Goal: Task Accomplishment & Management: Complete application form

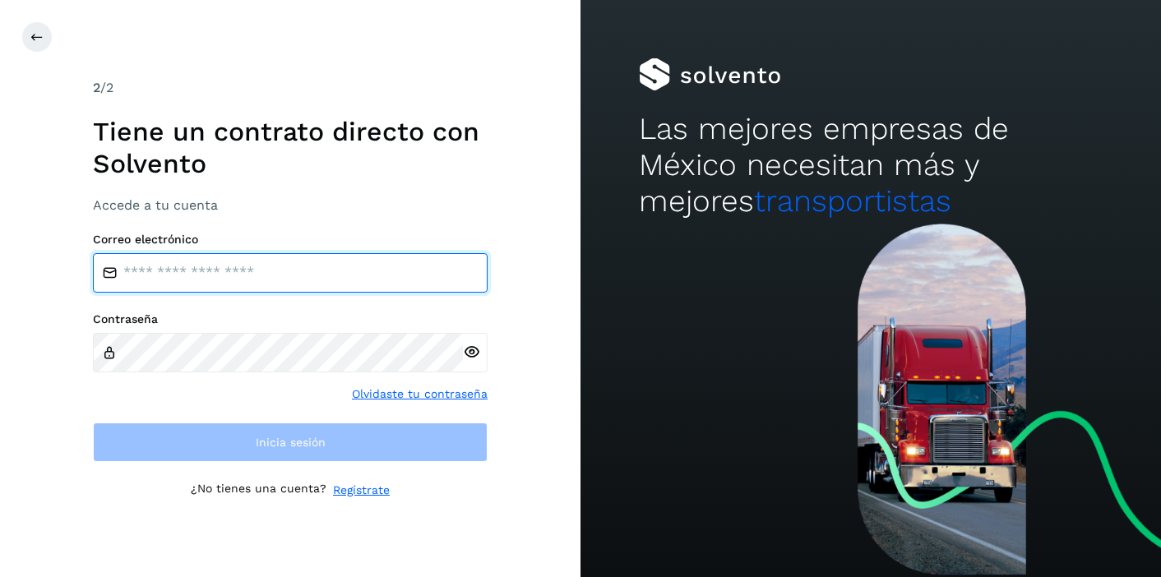
type input "**********"
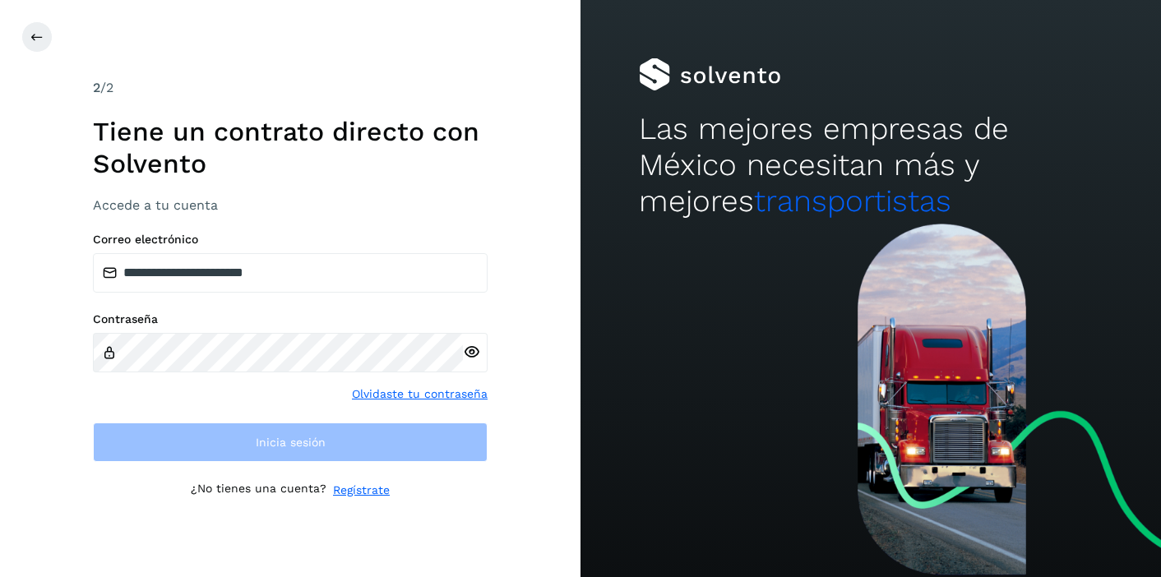
click at [414, 397] on link "Olvidaste tu contraseña" at bounding box center [420, 393] width 136 height 17
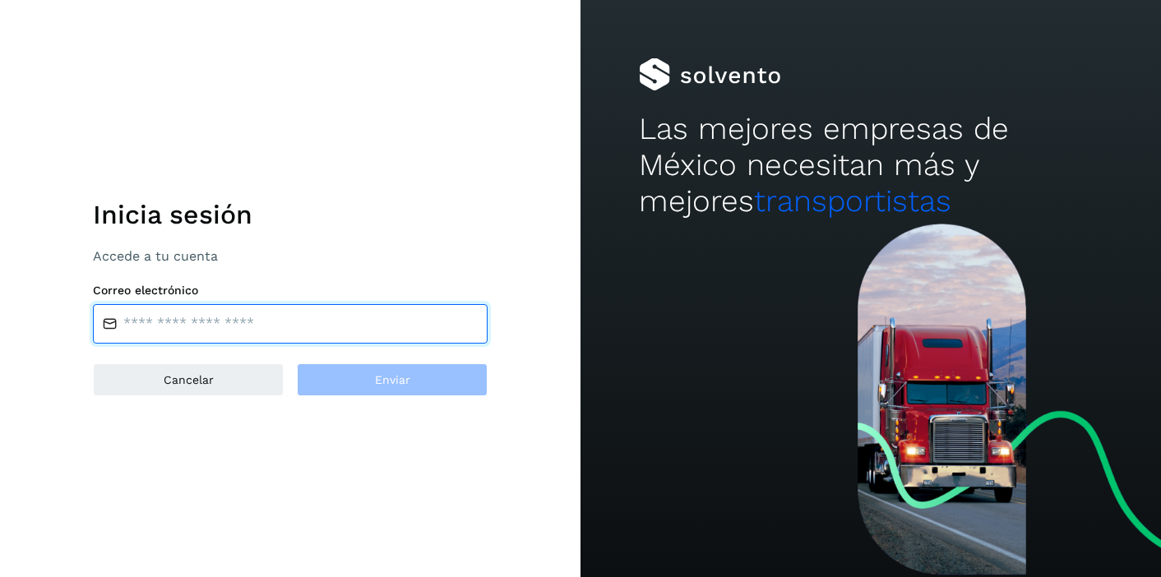
click at [270, 339] on input "email" at bounding box center [290, 323] width 395 height 39
type input "**********"
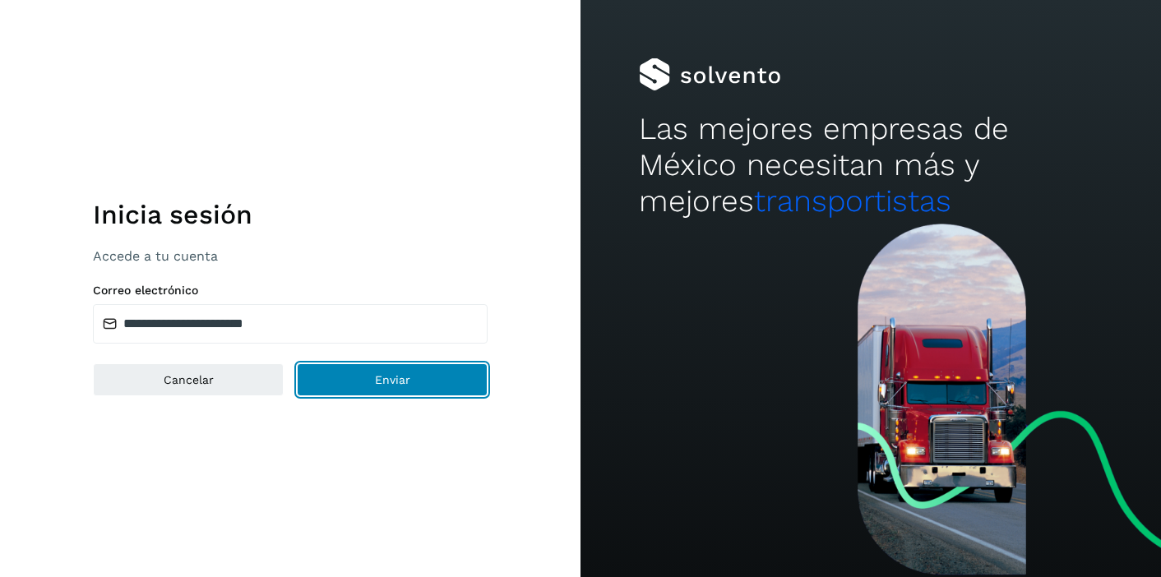
click at [365, 381] on button "Enviar" at bounding box center [392, 379] width 191 height 33
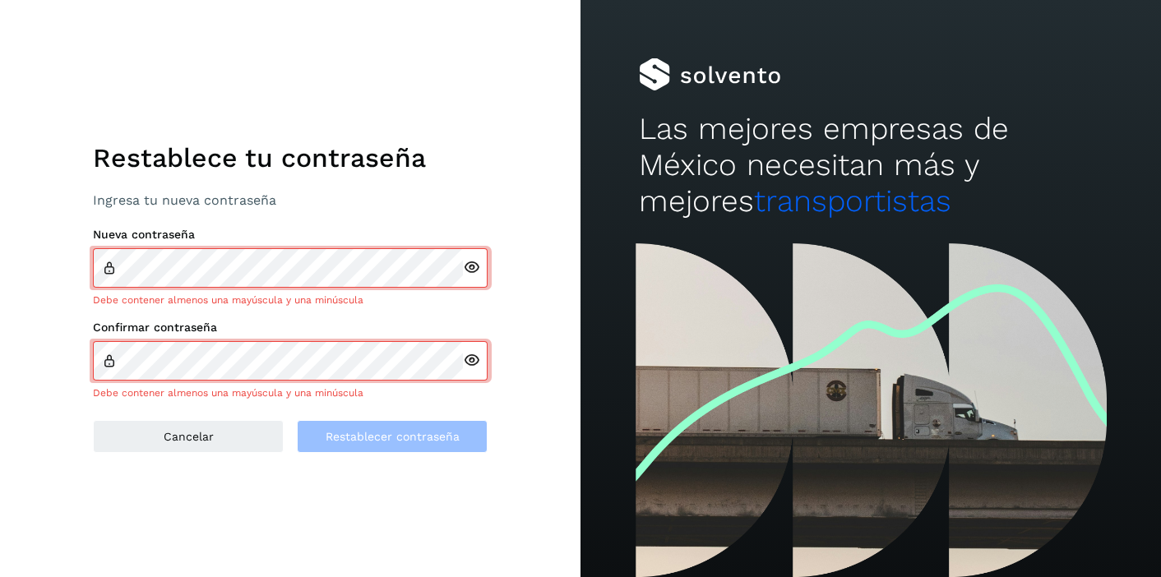
click at [449, 444] on div "Restablece tu contraseña Ingresa tu nueva contraseña Nueva contraseña Debe cont…" at bounding box center [290, 288] width 580 height 577
click at [464, 358] on icon at bounding box center [471, 360] width 17 height 17
click at [469, 268] on icon at bounding box center [471, 267] width 17 height 17
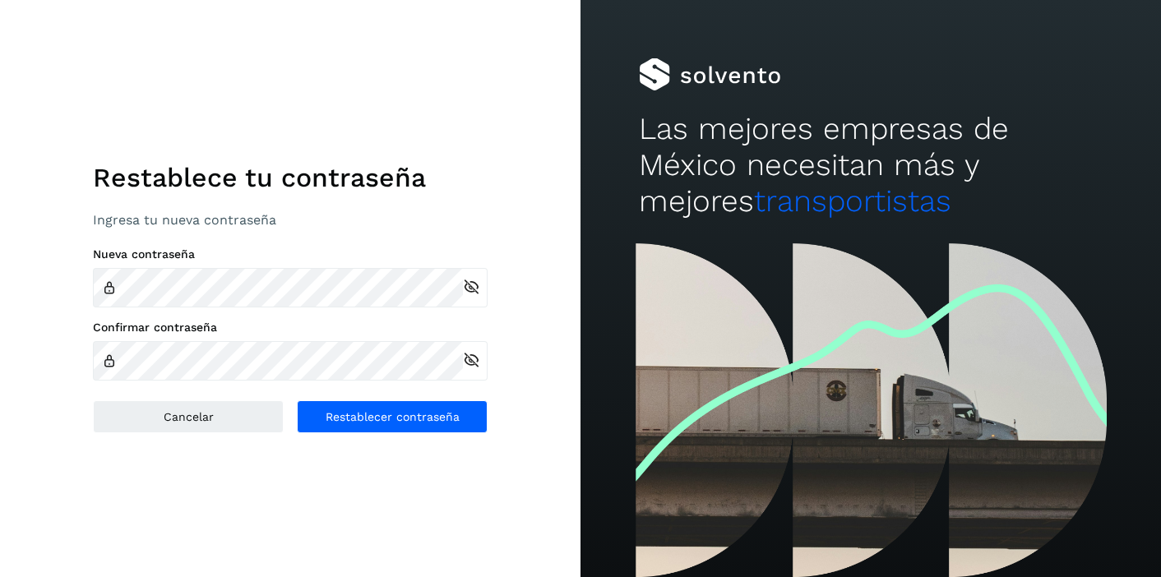
click at [383, 492] on div "Restablece tu contraseña Ingresa tu nueva contraseña Nueva contraseña Confirmar…" at bounding box center [290, 288] width 580 height 577
click at [390, 419] on span "Restablecer contraseña" at bounding box center [392, 417] width 134 height 12
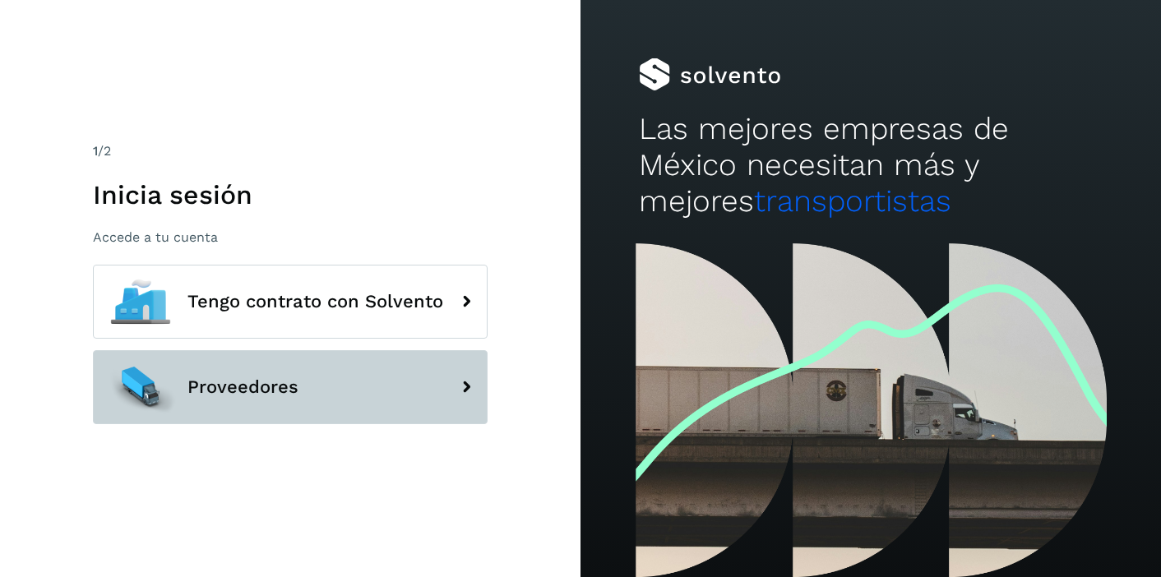
click at [438, 391] on button "Proveedores" at bounding box center [290, 387] width 395 height 74
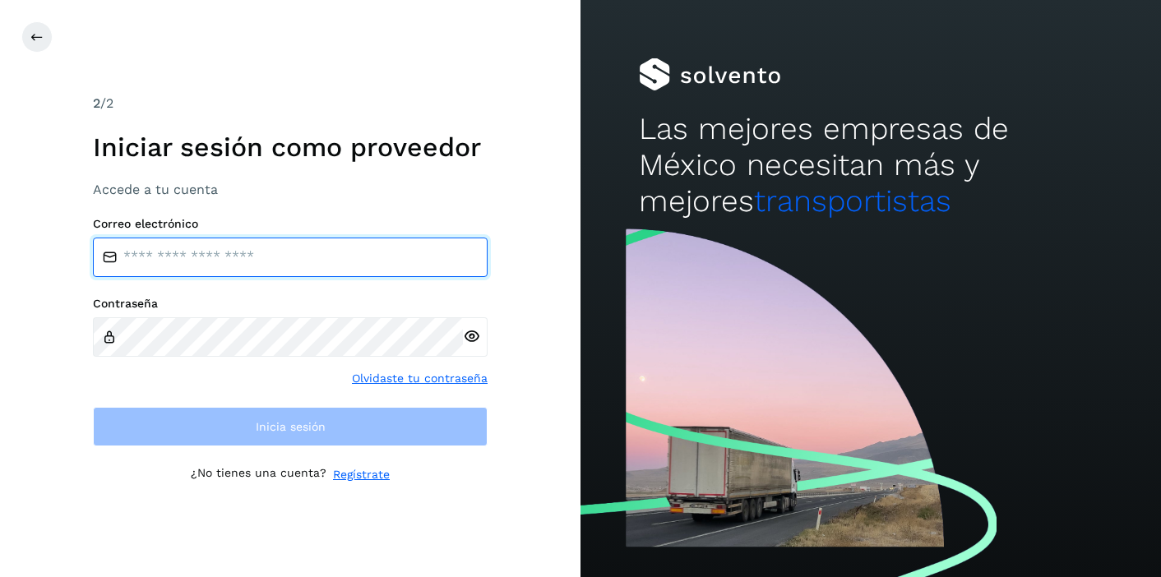
type input "**********"
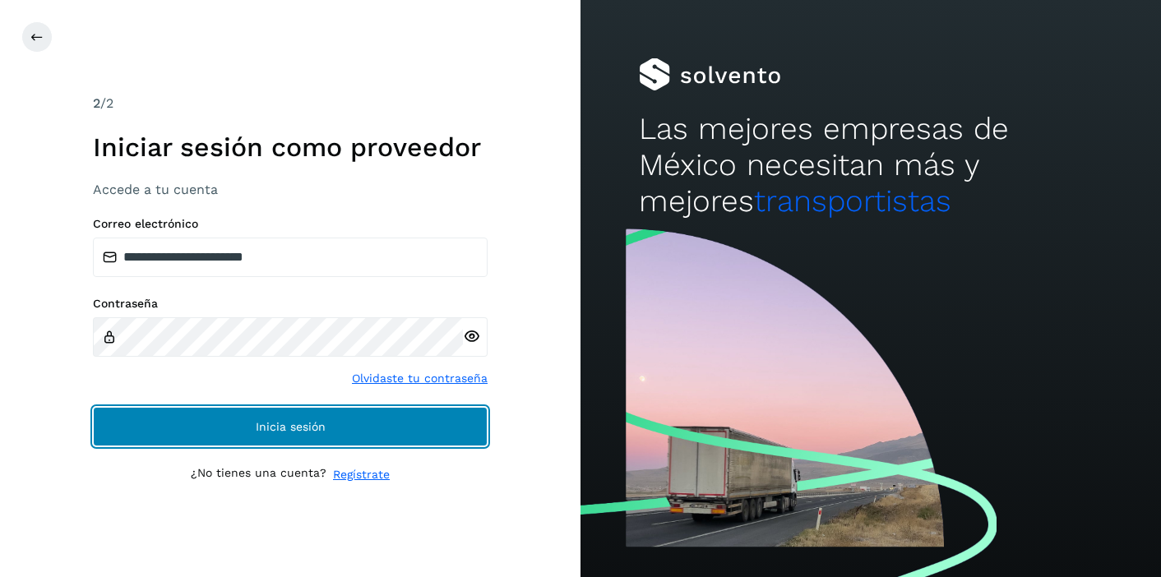
click at [325, 427] on button "Inicia sesión" at bounding box center [290, 426] width 395 height 39
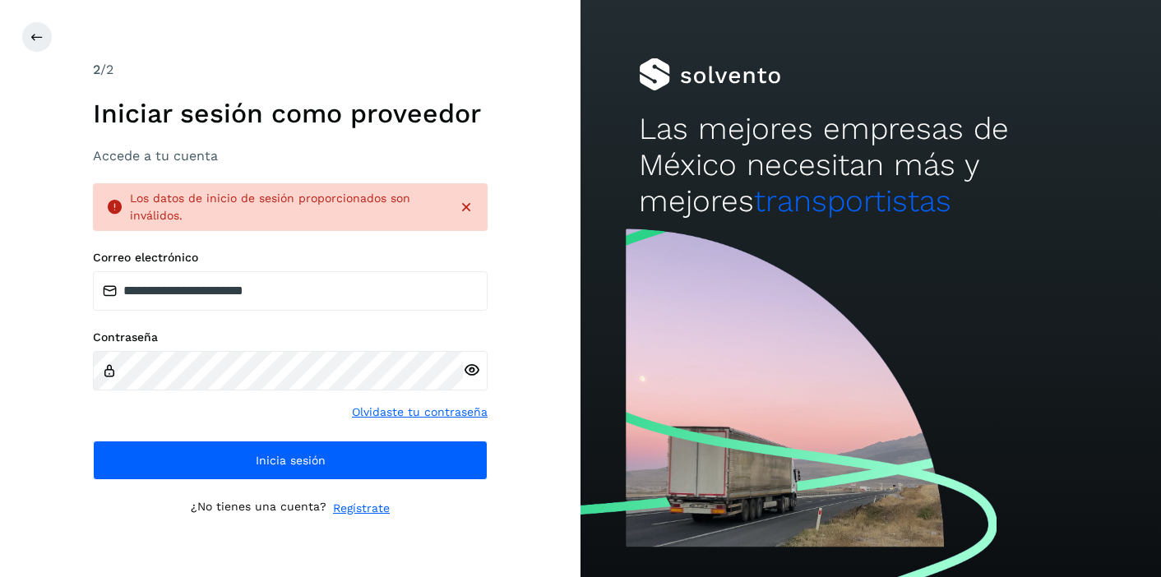
click at [473, 376] on icon at bounding box center [471, 370] width 17 height 17
click at [35, 42] on icon at bounding box center [36, 36] width 13 height 13
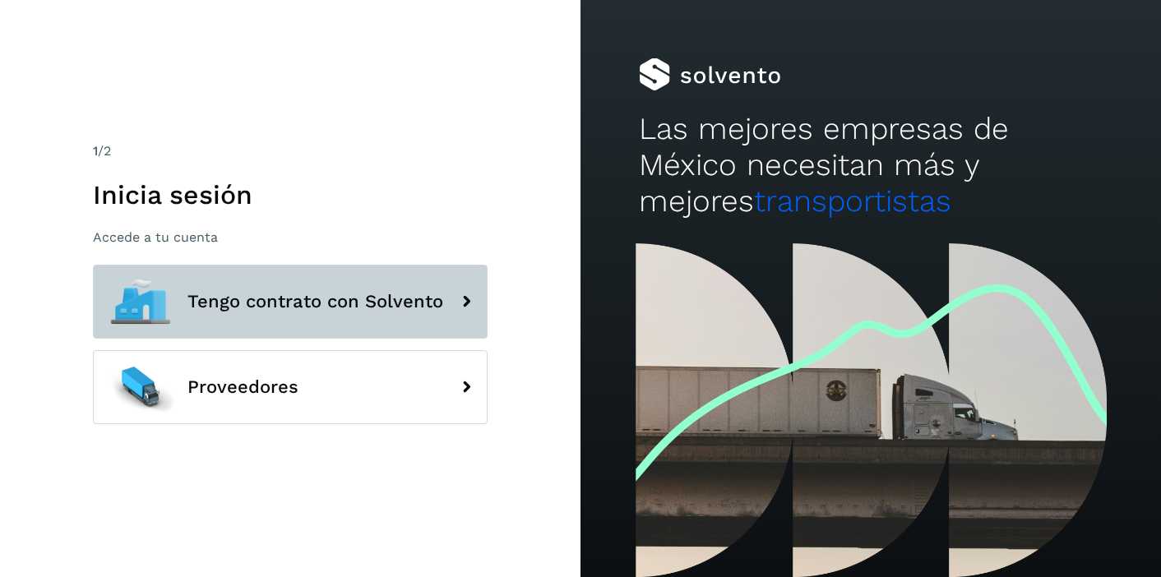
click at [303, 308] on span "Tengo contrato con Solvento" at bounding box center [315, 302] width 256 height 20
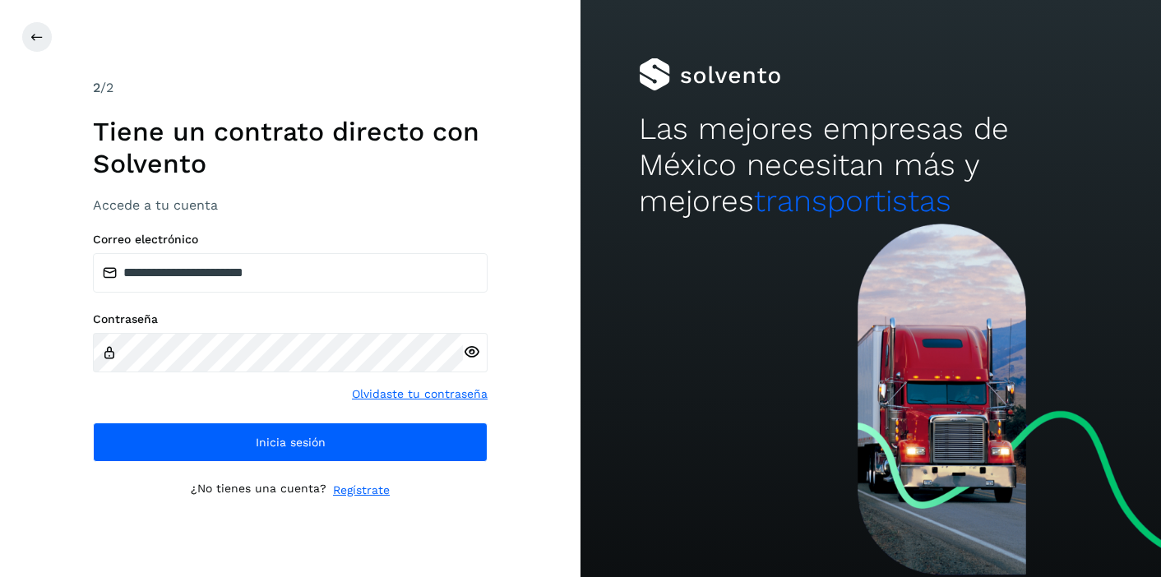
click at [465, 353] on icon at bounding box center [471, 352] width 17 height 17
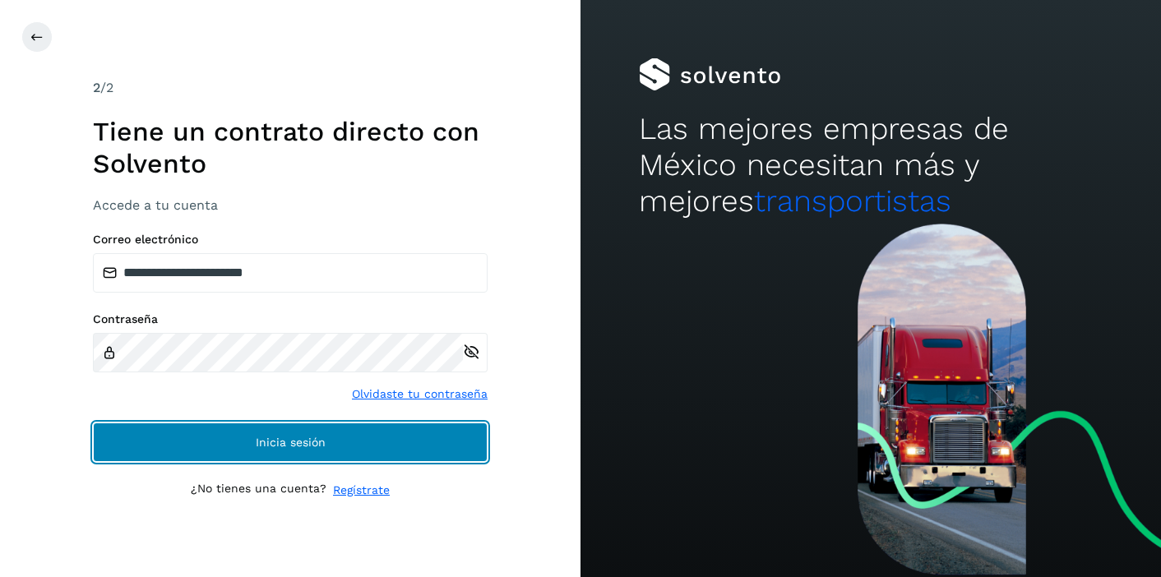
click at [412, 452] on button "Inicia sesión" at bounding box center [290, 441] width 395 height 39
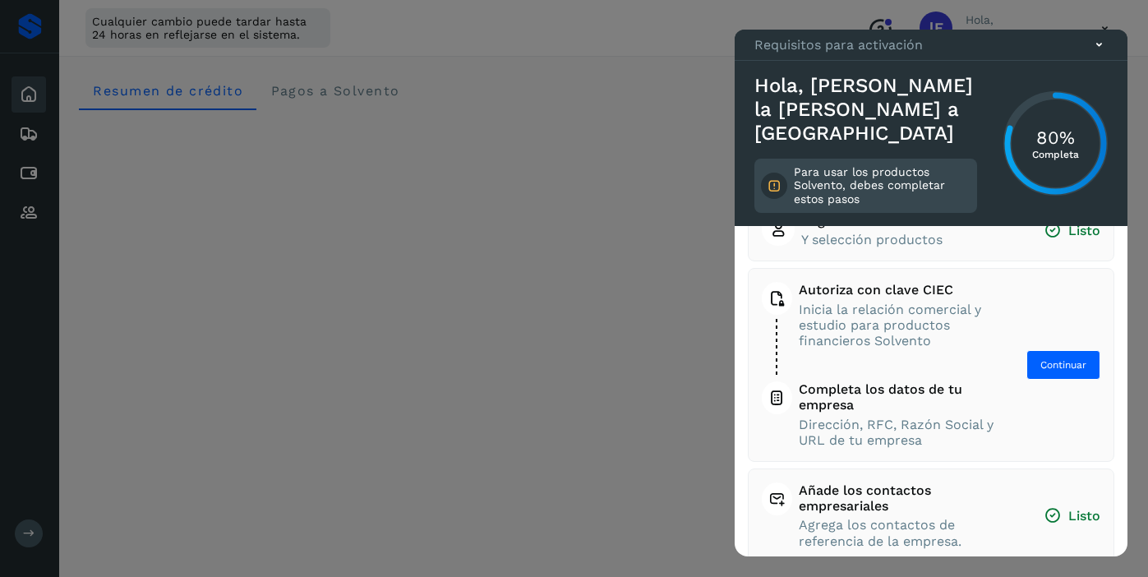
scroll to position [37, 0]
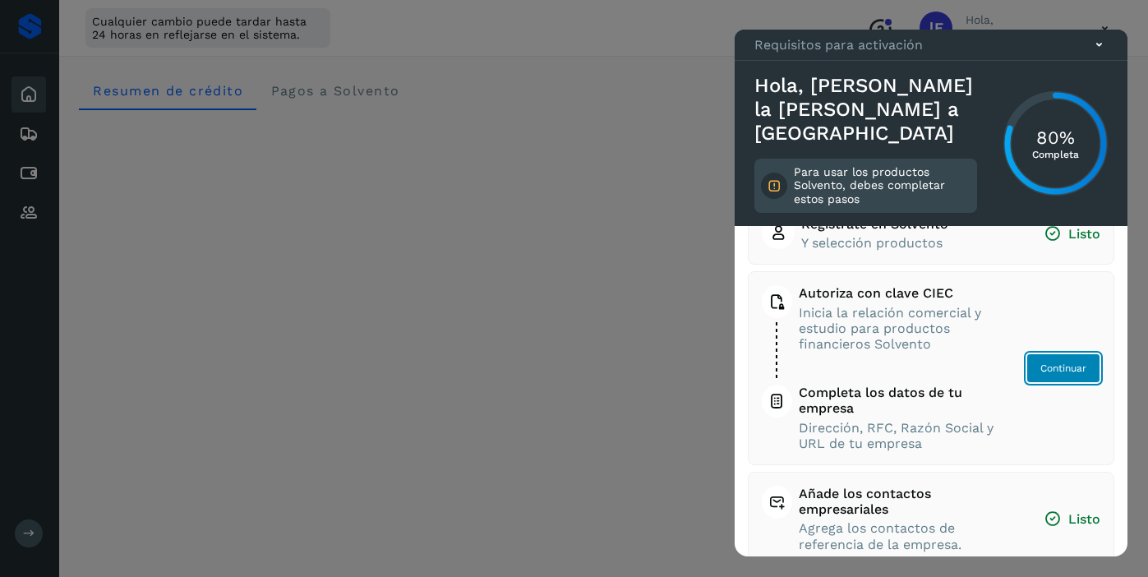
click at [1041, 373] on span "Continuar" at bounding box center [1064, 368] width 46 height 15
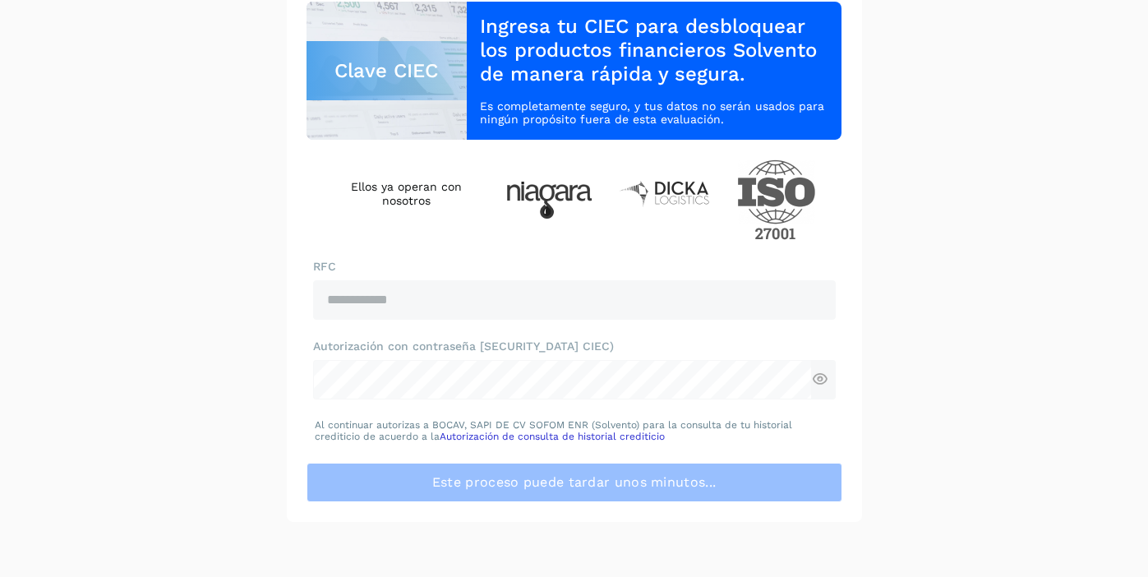
scroll to position [186, 0]
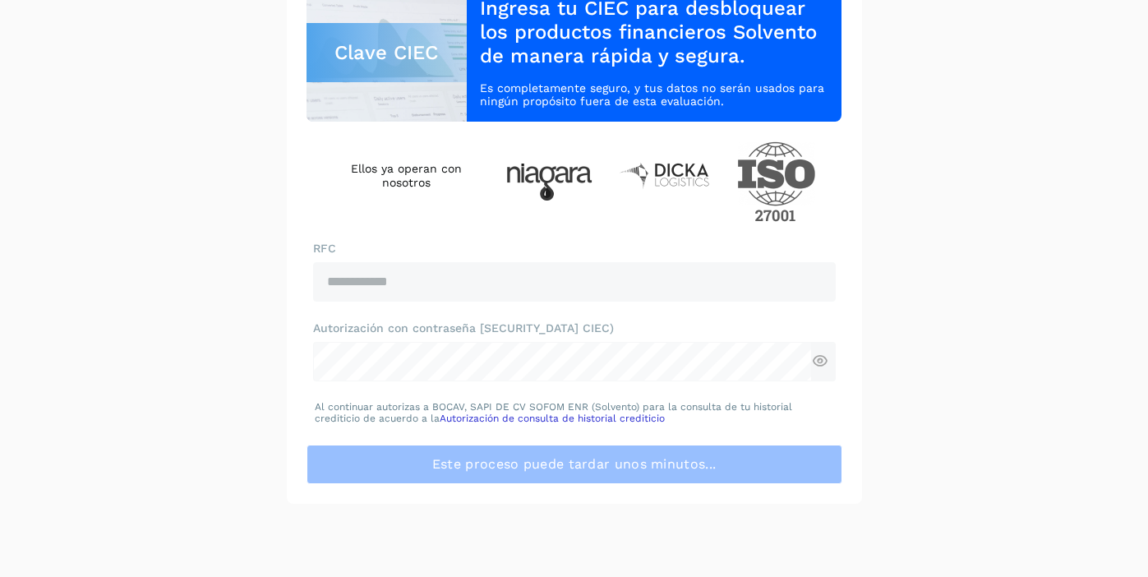
click at [819, 362] on div at bounding box center [574, 361] width 523 height 39
click at [524, 257] on div "**********" at bounding box center [574, 272] width 523 height 60
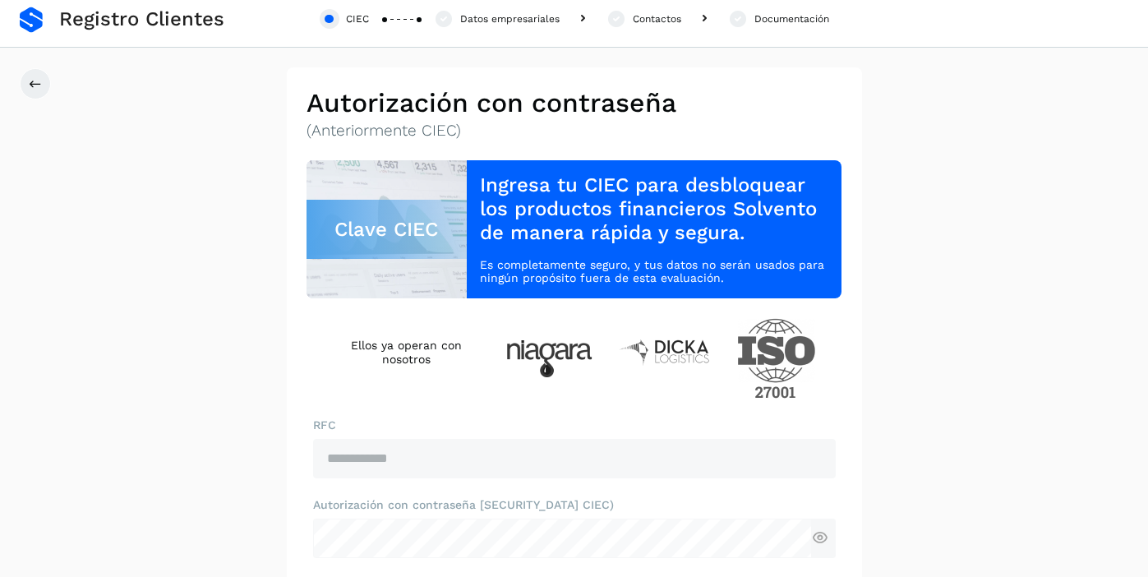
scroll to position [0, 0]
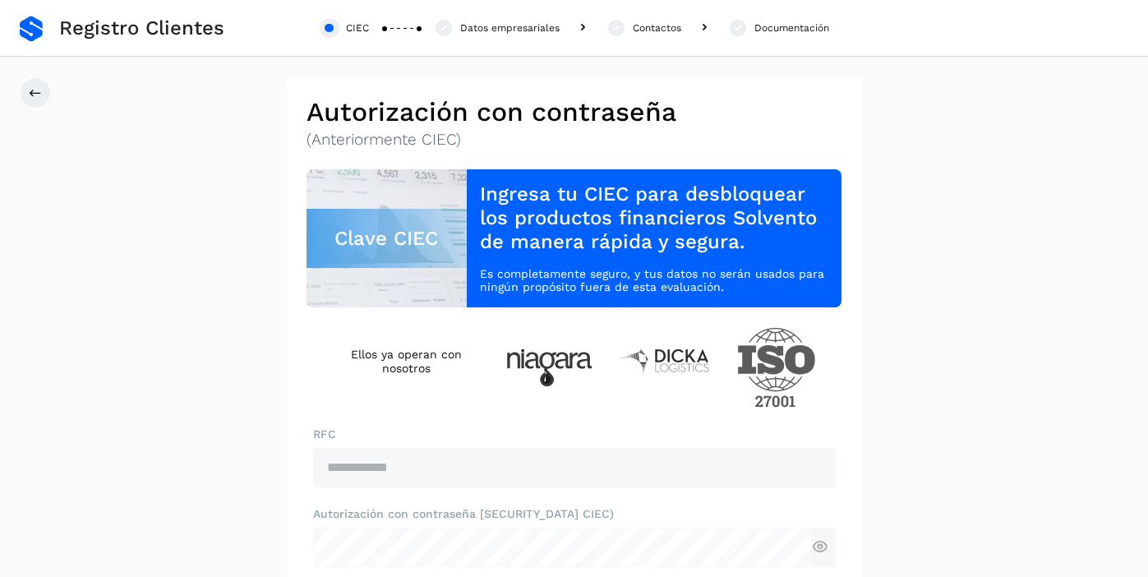
click at [593, 241] on h3 "Ingresa tu CIEC para desbloquear los productos financieros Solvento de manera r…" at bounding box center [654, 217] width 348 height 71
click at [748, 280] on p "Es completamente seguro, y tus datos no serán usados para ningún propósito fuer…" at bounding box center [654, 281] width 348 height 28
click at [332, 31] on div at bounding box center [330, 28] width 20 height 20
click at [36, 88] on icon at bounding box center [35, 92] width 13 height 13
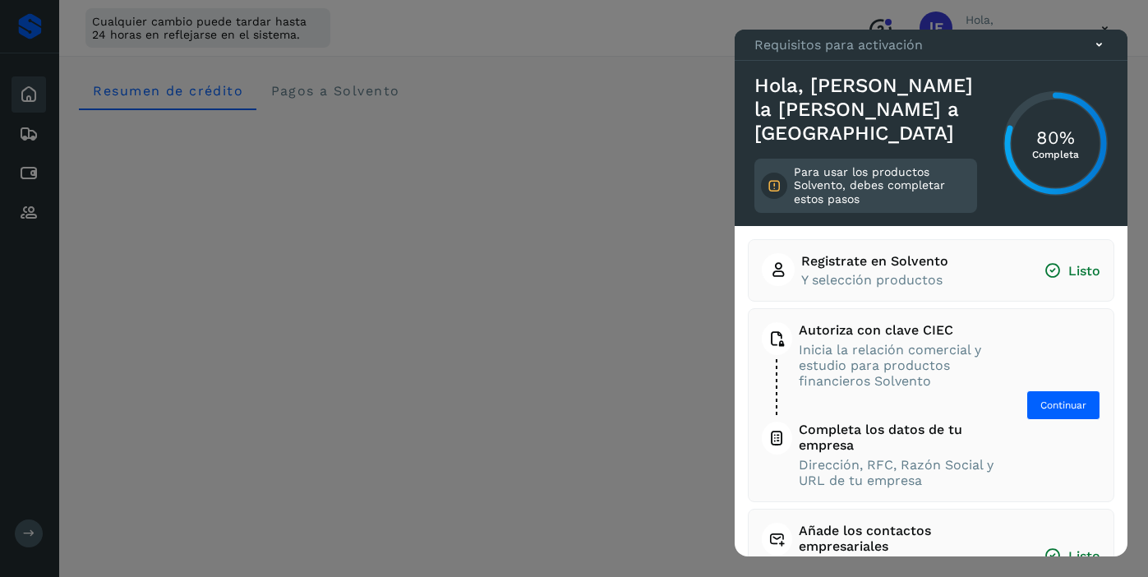
click at [1115, 61] on div "Requisitos para activación" at bounding box center [931, 45] width 393 height 31
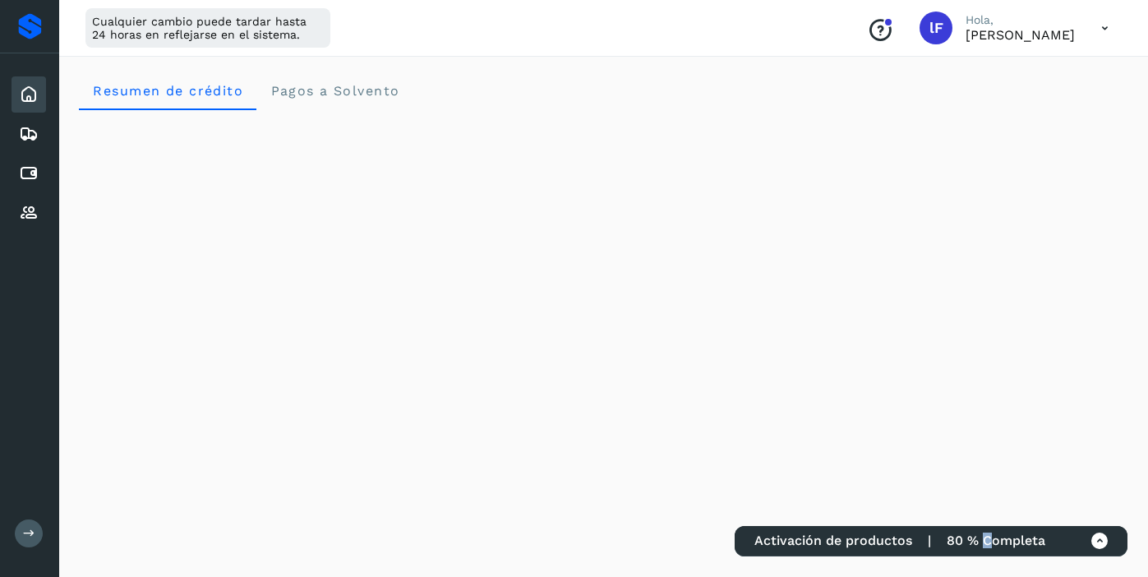
click at [987, 534] on span "80 % Completa" at bounding box center [996, 541] width 99 height 16
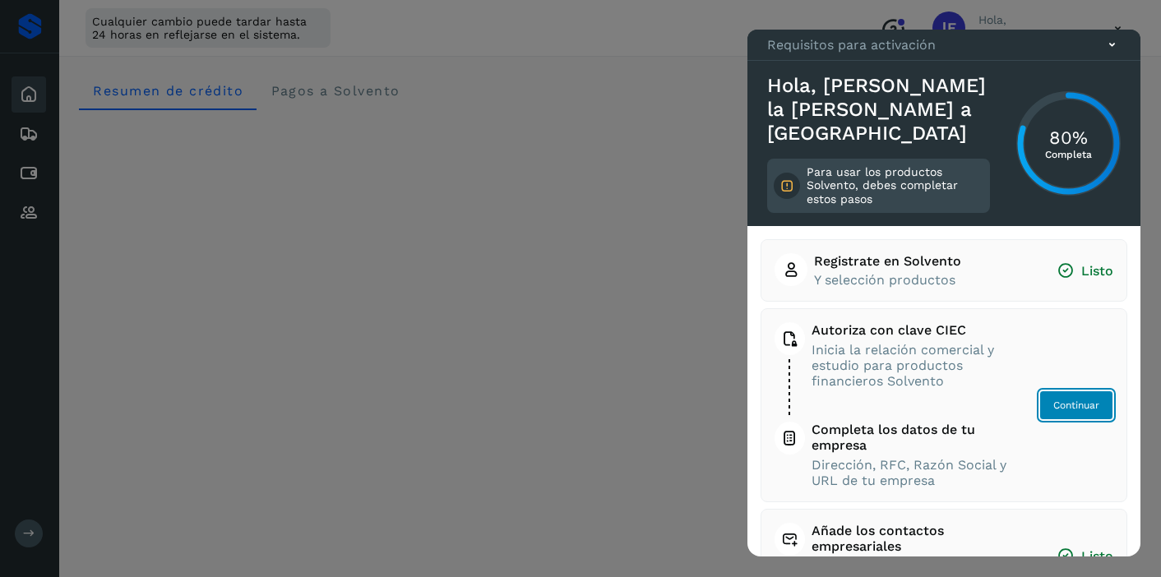
click at [1053, 409] on span "Continuar" at bounding box center [1076, 405] width 46 height 15
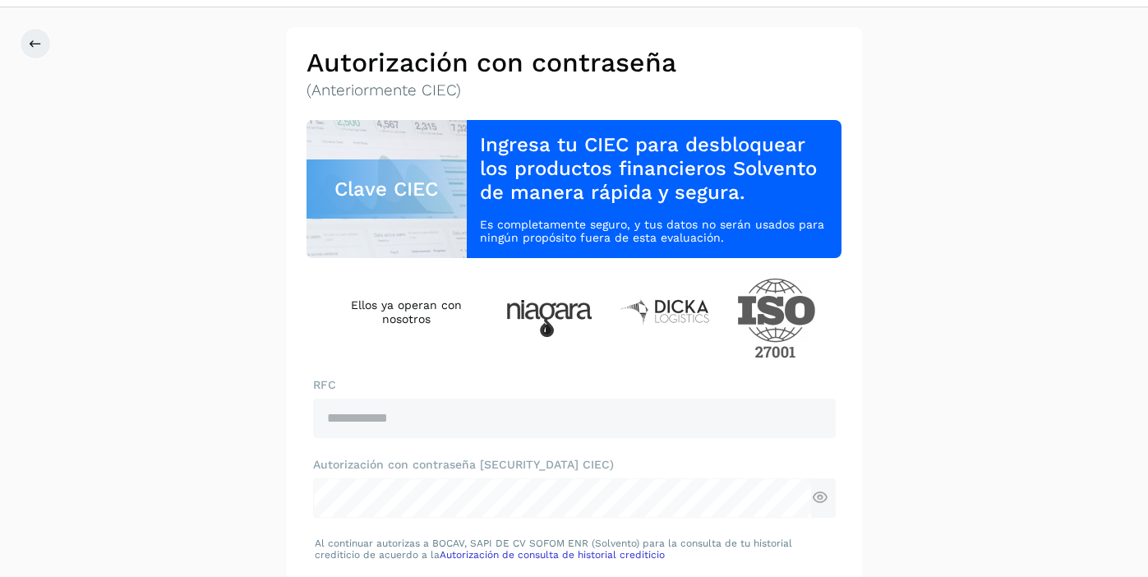
scroll to position [186, 0]
